Goal: Information Seeking & Learning: Learn about a topic

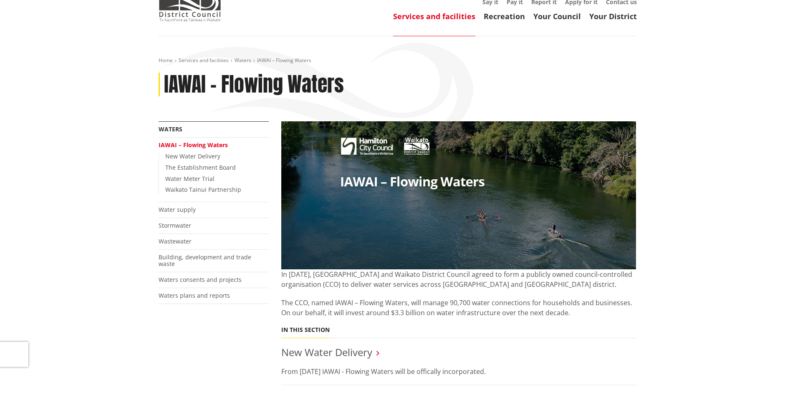
scroll to position [42, 0]
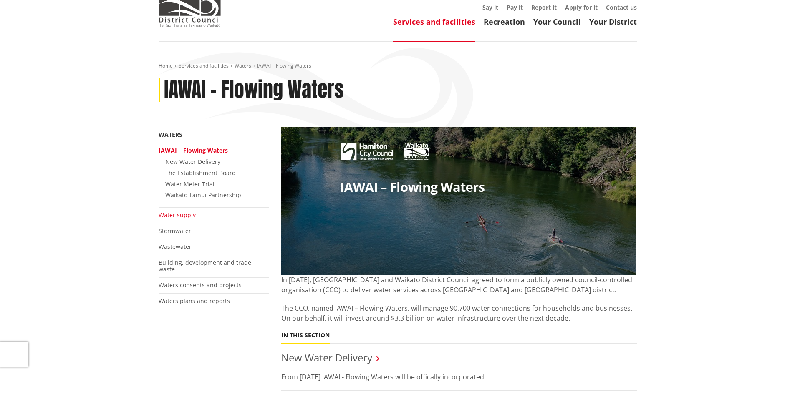
click at [188, 215] on link "Water supply" at bounding box center [177, 215] width 37 height 8
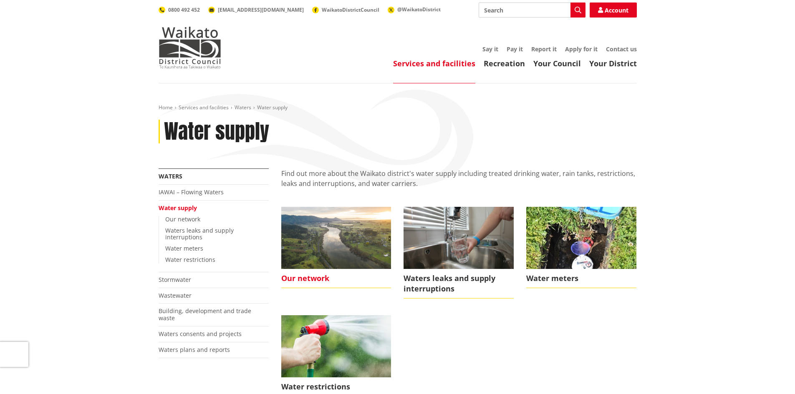
scroll to position [42, 0]
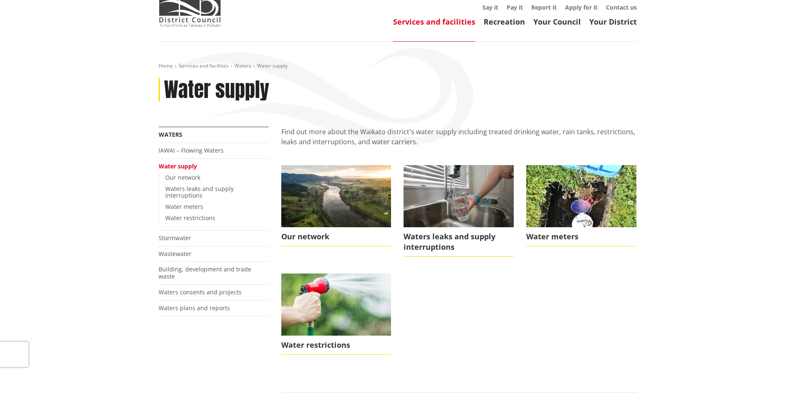
click at [302, 247] on li "Our network" at bounding box center [336, 211] width 123 height 92
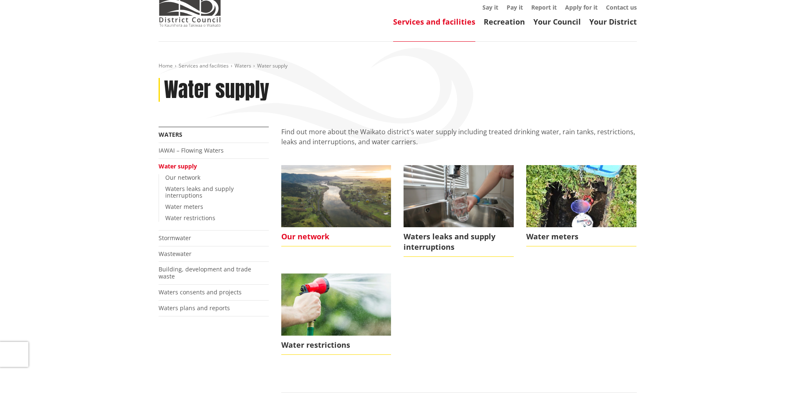
click at [309, 237] on span "Our network" at bounding box center [336, 236] width 110 height 19
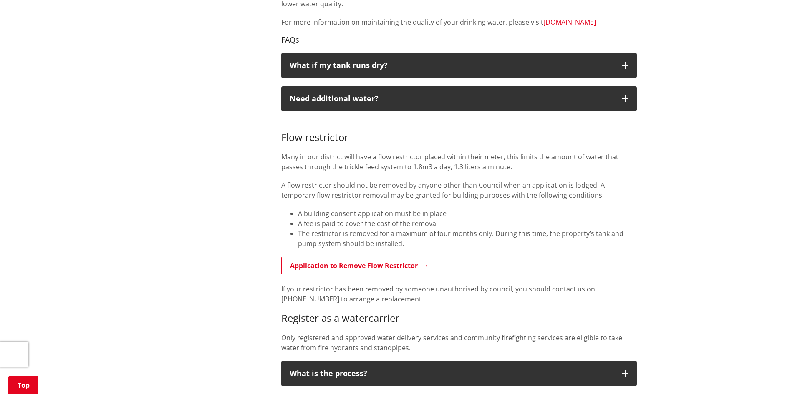
scroll to position [584, 0]
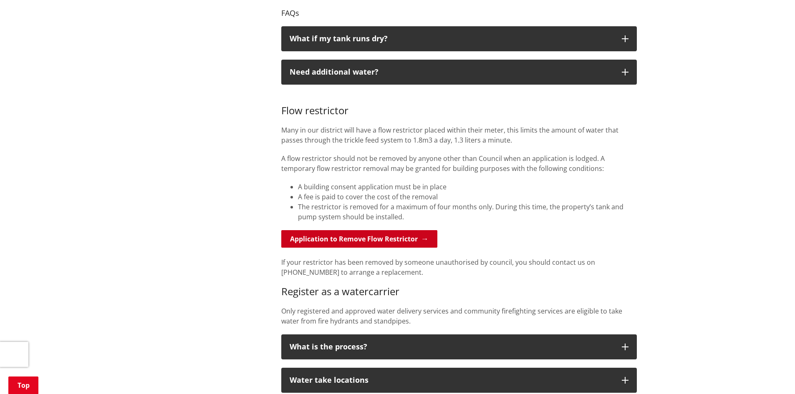
click at [425, 240] on link "Application to Remove Flow Restrictor" at bounding box center [359, 239] width 156 height 18
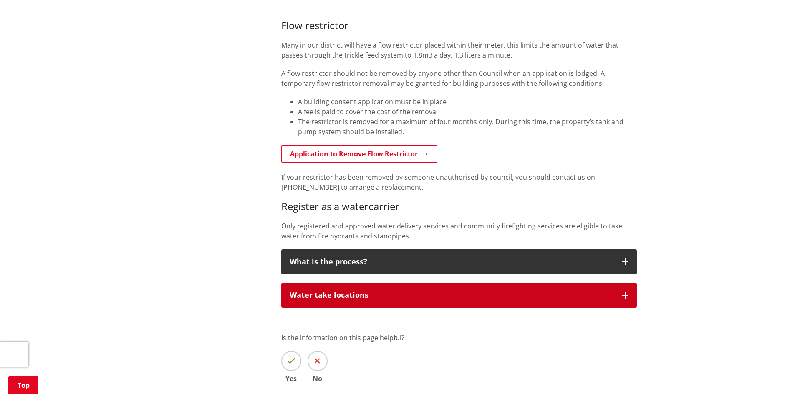
scroll to position [667, 0]
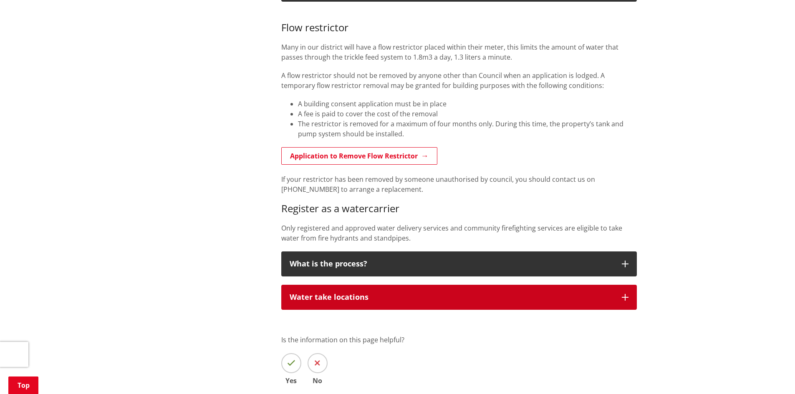
click at [628, 296] on icon "button" at bounding box center [625, 297] width 7 height 7
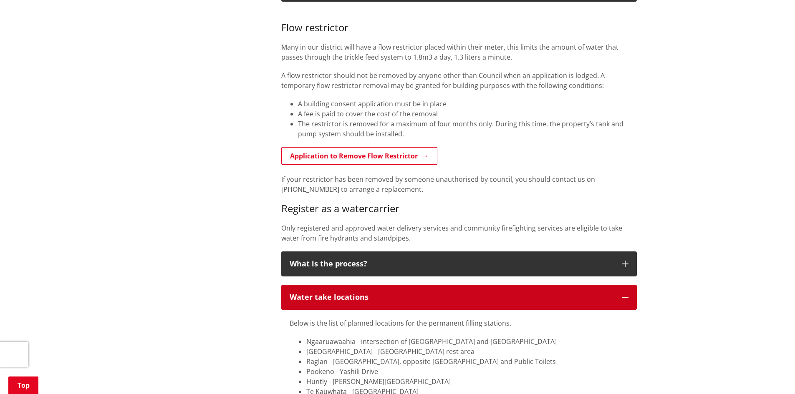
scroll to position [709, 0]
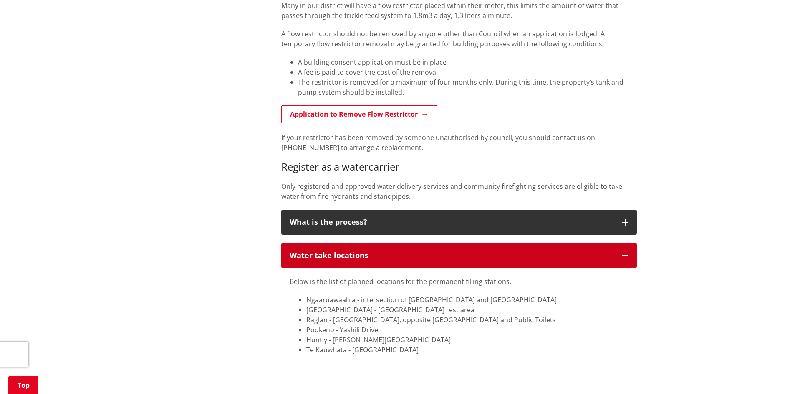
click at [629, 258] on button "Water take locations" at bounding box center [459, 255] width 356 height 25
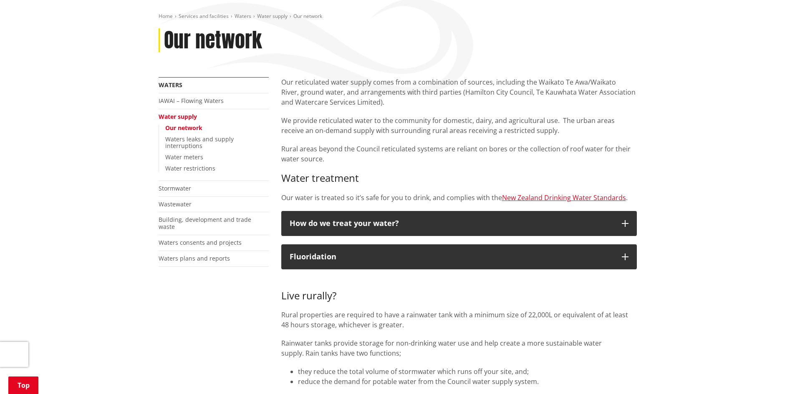
scroll to position [83, 0]
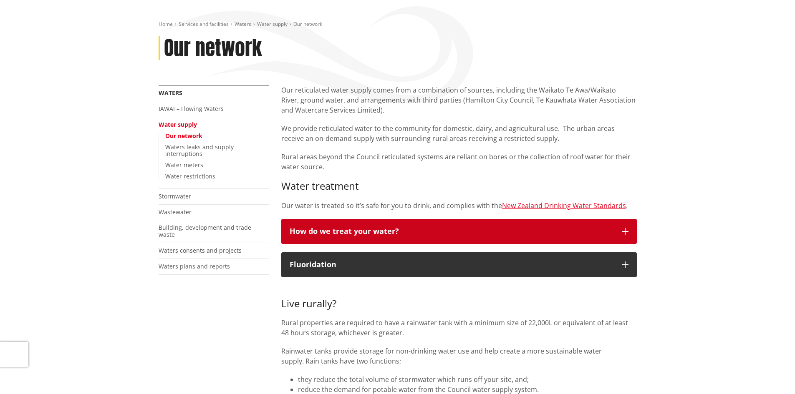
click at [622, 231] on icon "button" at bounding box center [625, 231] width 7 height 7
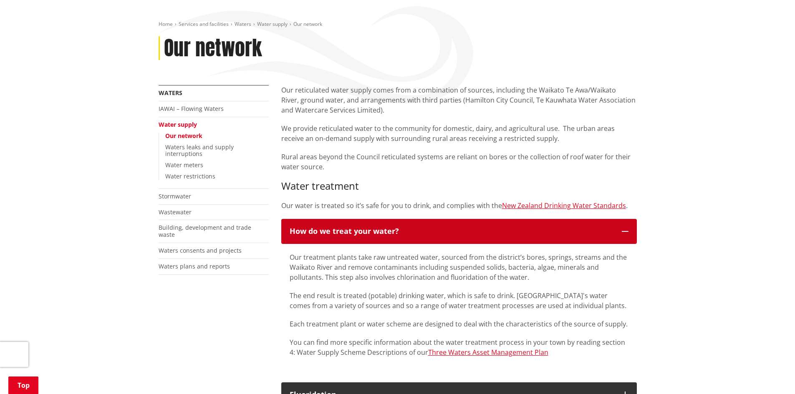
scroll to position [125, 0]
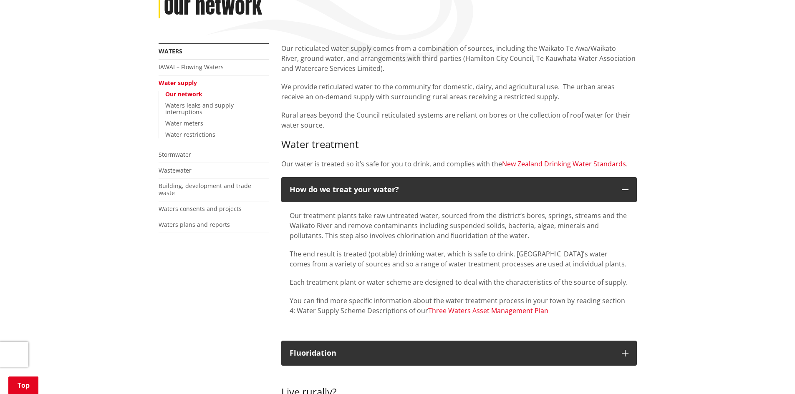
click at [477, 311] on link "Three Waters Asset Management Plan" at bounding box center [488, 310] width 120 height 9
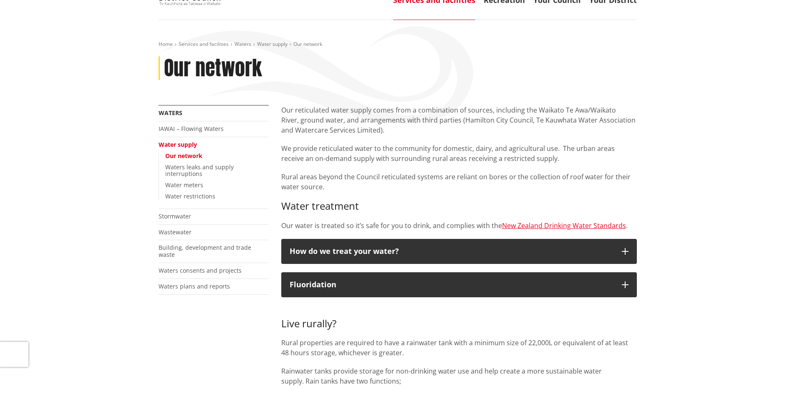
scroll to position [83, 0]
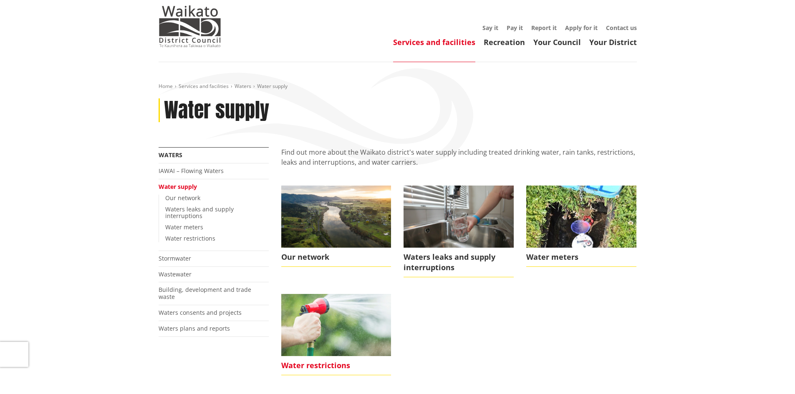
scroll to position [42, 0]
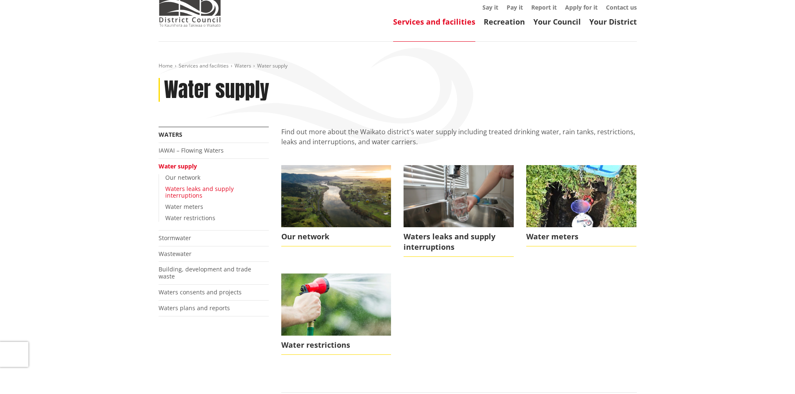
click at [192, 189] on link "Waters leaks and supply interruptions" at bounding box center [199, 192] width 68 height 15
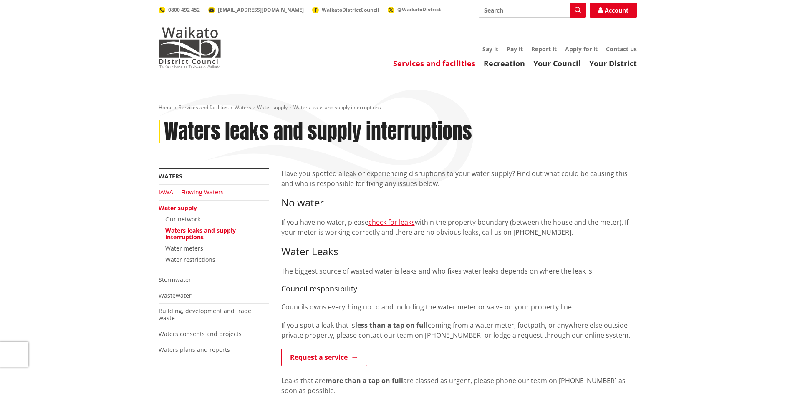
click at [182, 192] on link "IAWAI – Flowing Waters" at bounding box center [191, 192] width 65 height 8
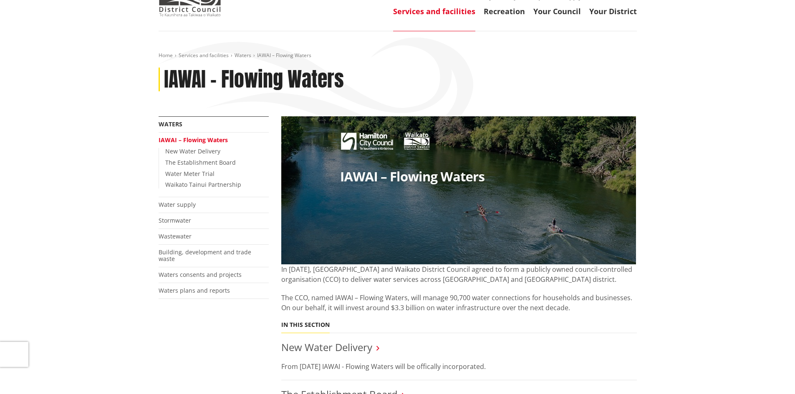
scroll to position [42, 0]
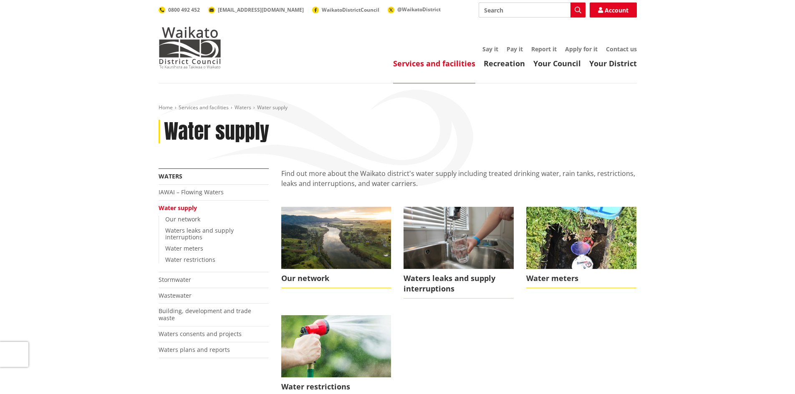
scroll to position [42, 0]
